Goal: Task Accomplishment & Management: Use online tool/utility

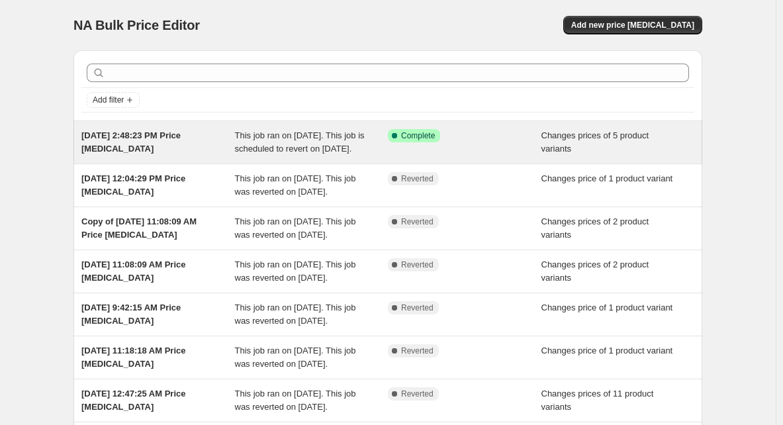
click at [179, 136] on span "[DATE] 2:48:23 PM Price [MEDICAL_DATA]" at bounding box center [130, 141] width 99 height 23
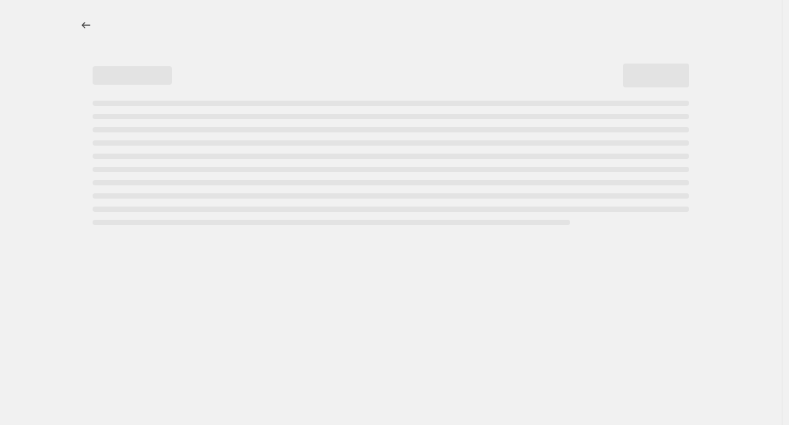
select select "collection"
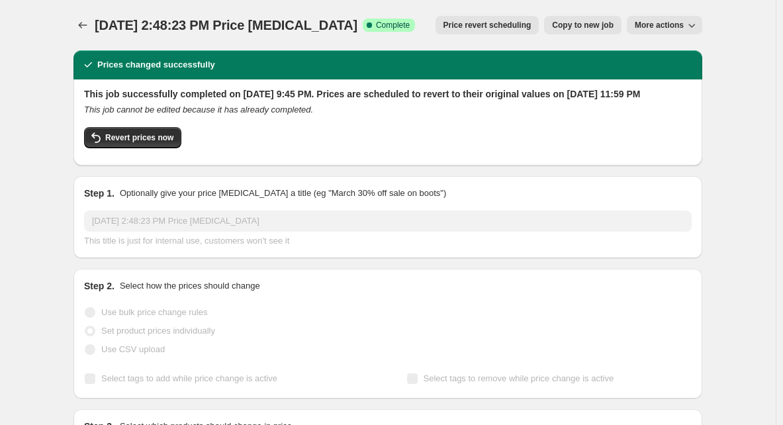
click at [654, 22] on span "More actions" at bounding box center [658, 25] width 49 height 11
click at [579, 26] on span "Copy to new job" at bounding box center [583, 25] width 62 height 11
select select "collection"
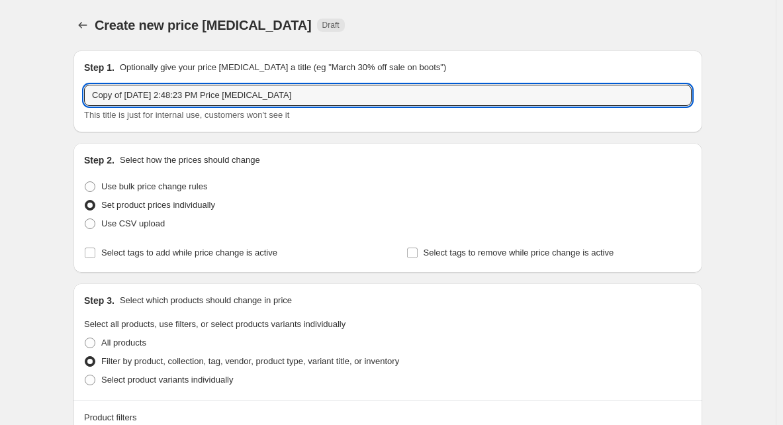
drag, startPoint x: 171, startPoint y: 93, endPoint x: -16, endPoint y: 100, distance: 187.3
click at [0, 100] on html "Home Settings Plans Skip to content Create new price [MEDICAL_DATA]. This page …" at bounding box center [391, 212] width 783 height 425
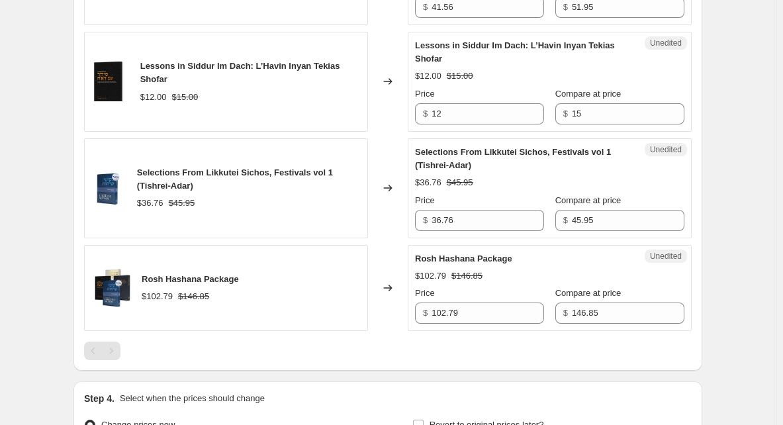
scroll to position [900, 0]
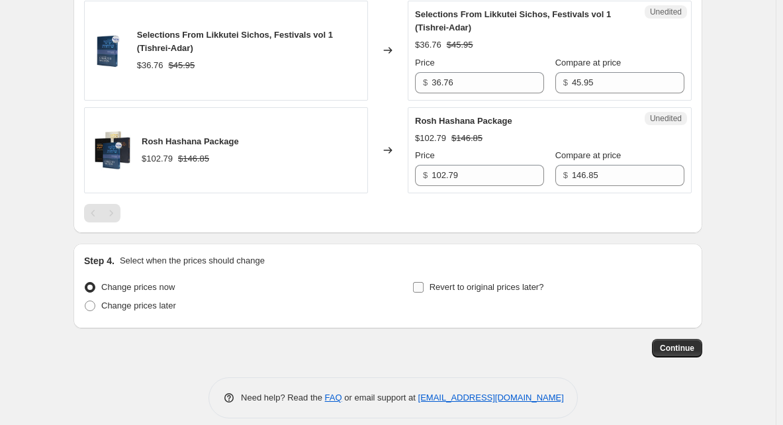
click at [420, 282] on input "Revert to original prices later?" at bounding box center [418, 287] width 11 height 11
checkbox input "true"
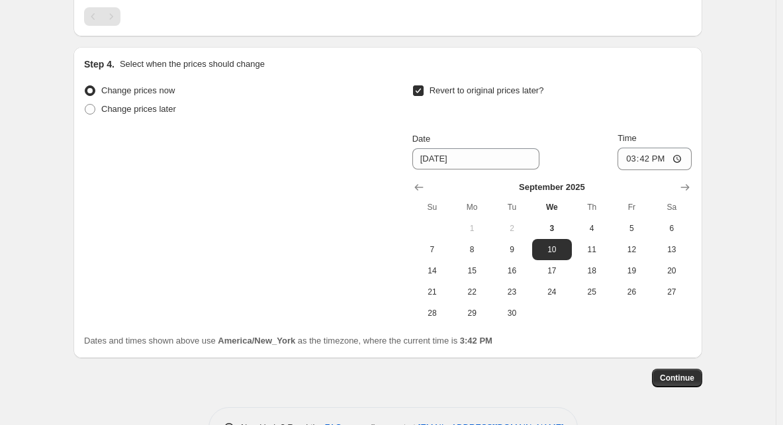
scroll to position [1126, 0]
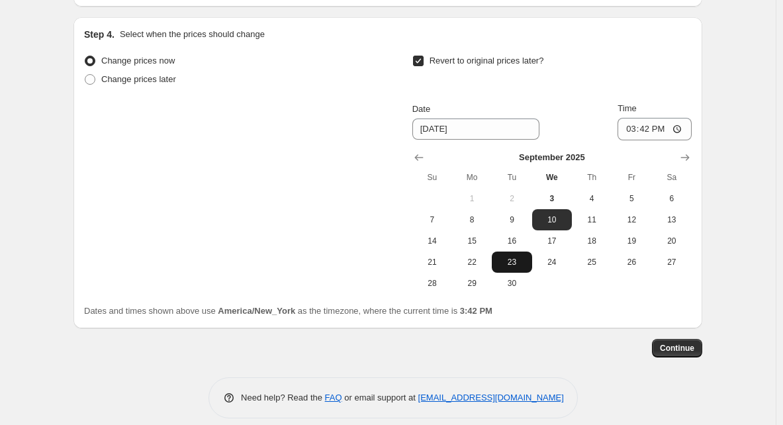
click at [513, 257] on span "23" at bounding box center [511, 262] width 29 height 11
type input "[DATE]"
click at [673, 343] on span "Continue" at bounding box center [677, 348] width 34 height 11
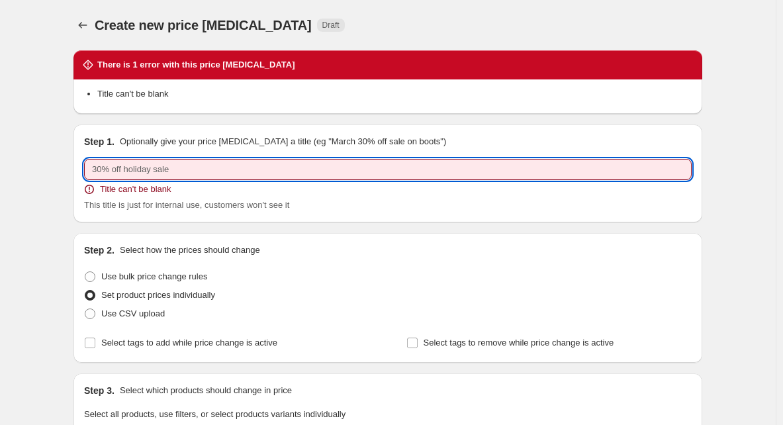
click at [171, 174] on input "text" at bounding box center [387, 169] width 607 height 21
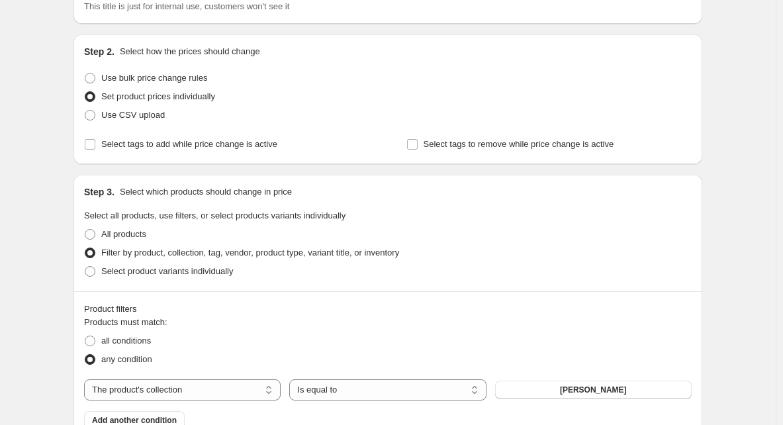
type input "RH P2"
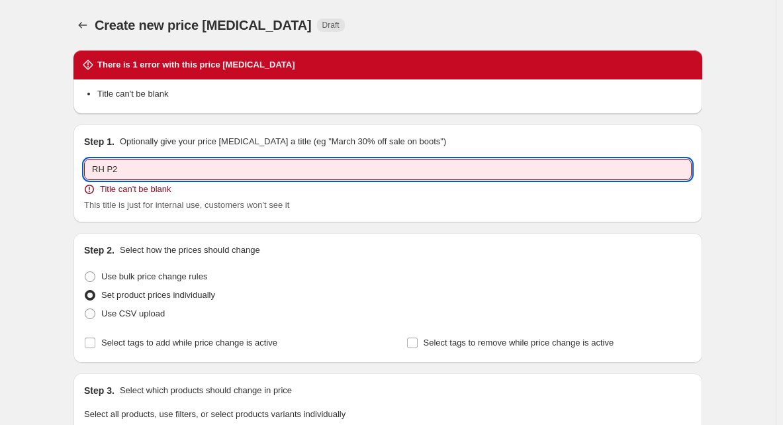
click at [190, 168] on input "RH P2" at bounding box center [387, 169] width 607 height 21
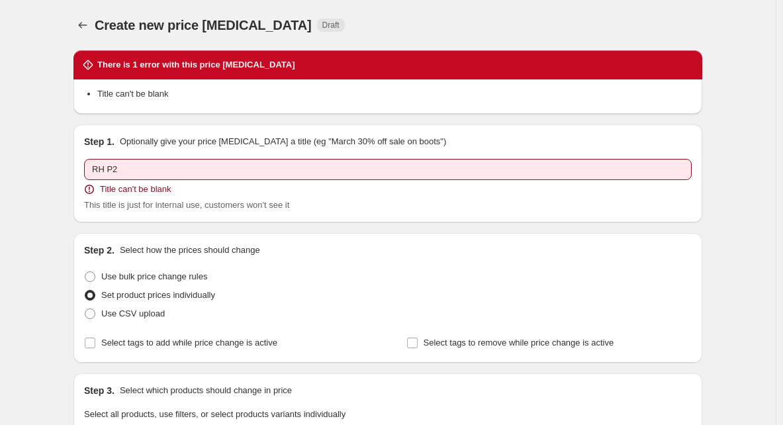
click at [324, 204] on div "This title is just for internal use, customers won't see it" at bounding box center [387, 204] width 607 height 13
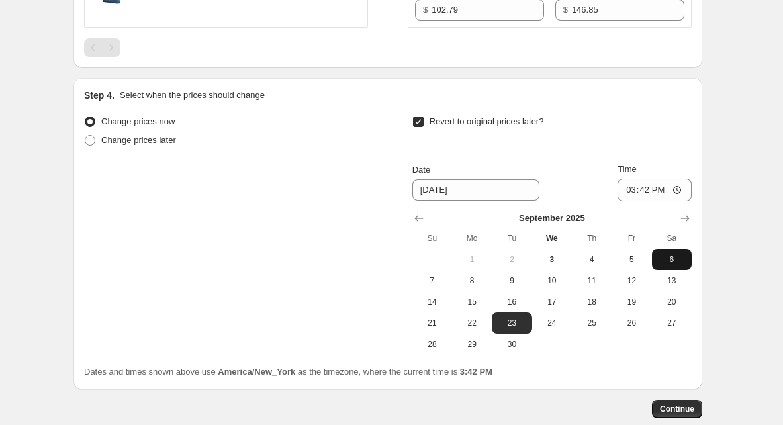
scroll to position [1216, 0]
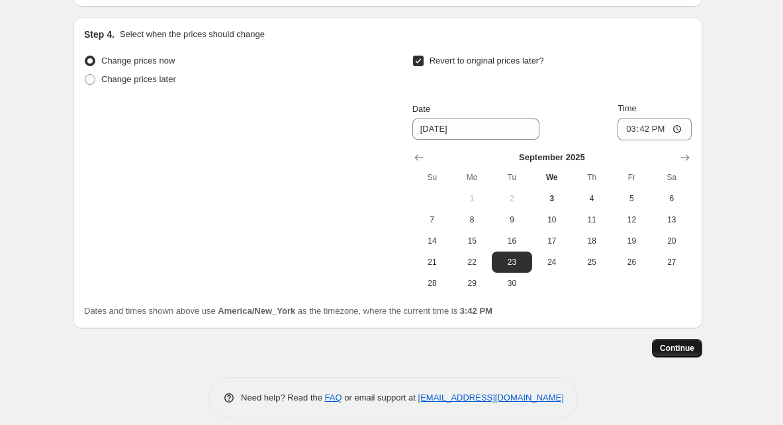
click at [683, 343] on span "Continue" at bounding box center [677, 348] width 34 height 11
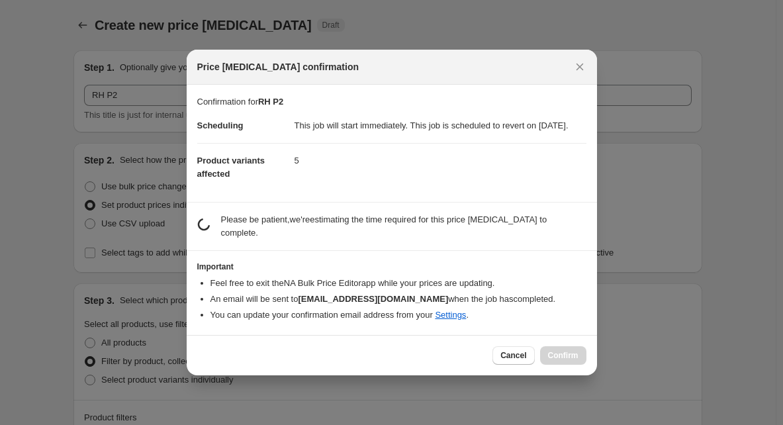
scroll to position [0, 0]
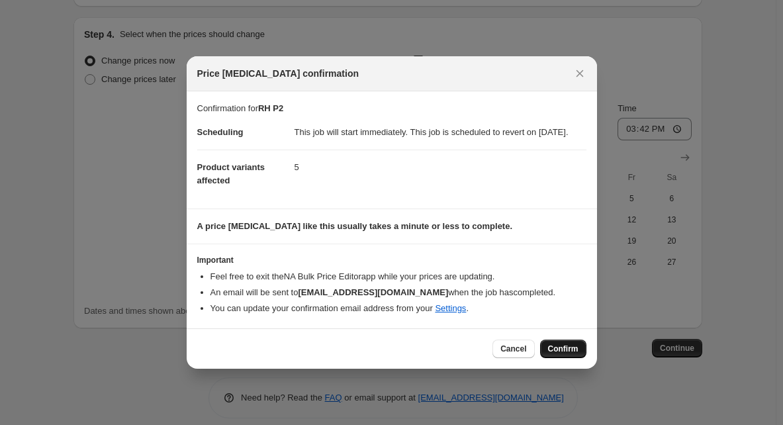
click at [574, 353] on span "Confirm" at bounding box center [563, 348] width 30 height 11
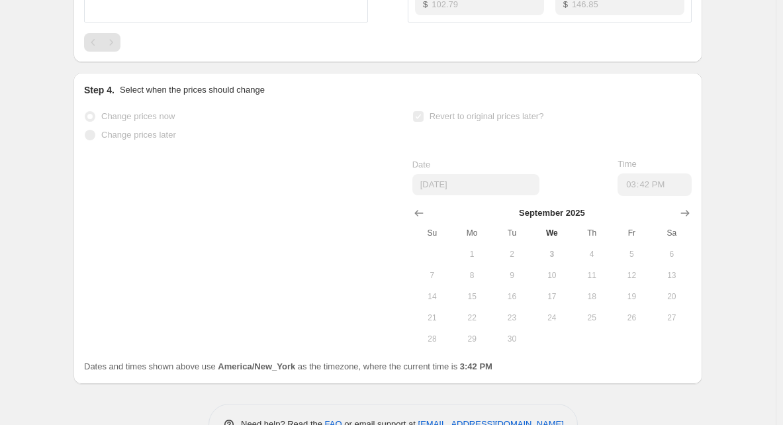
scroll to position [1160, 0]
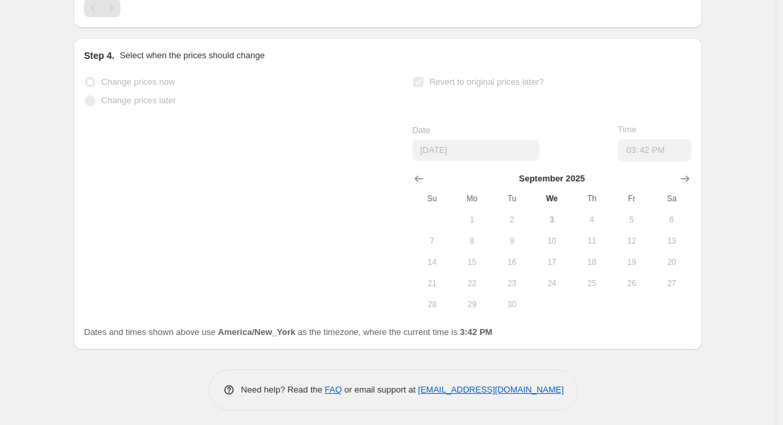
select select "collection"
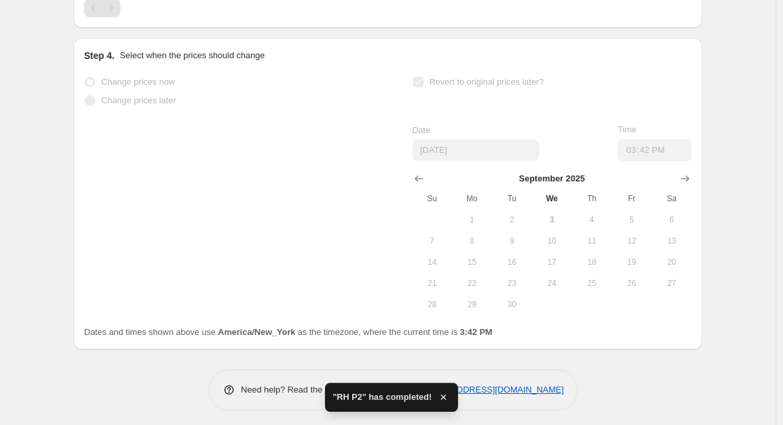
scroll to position [0, 0]
